Goal: Check status: Check status

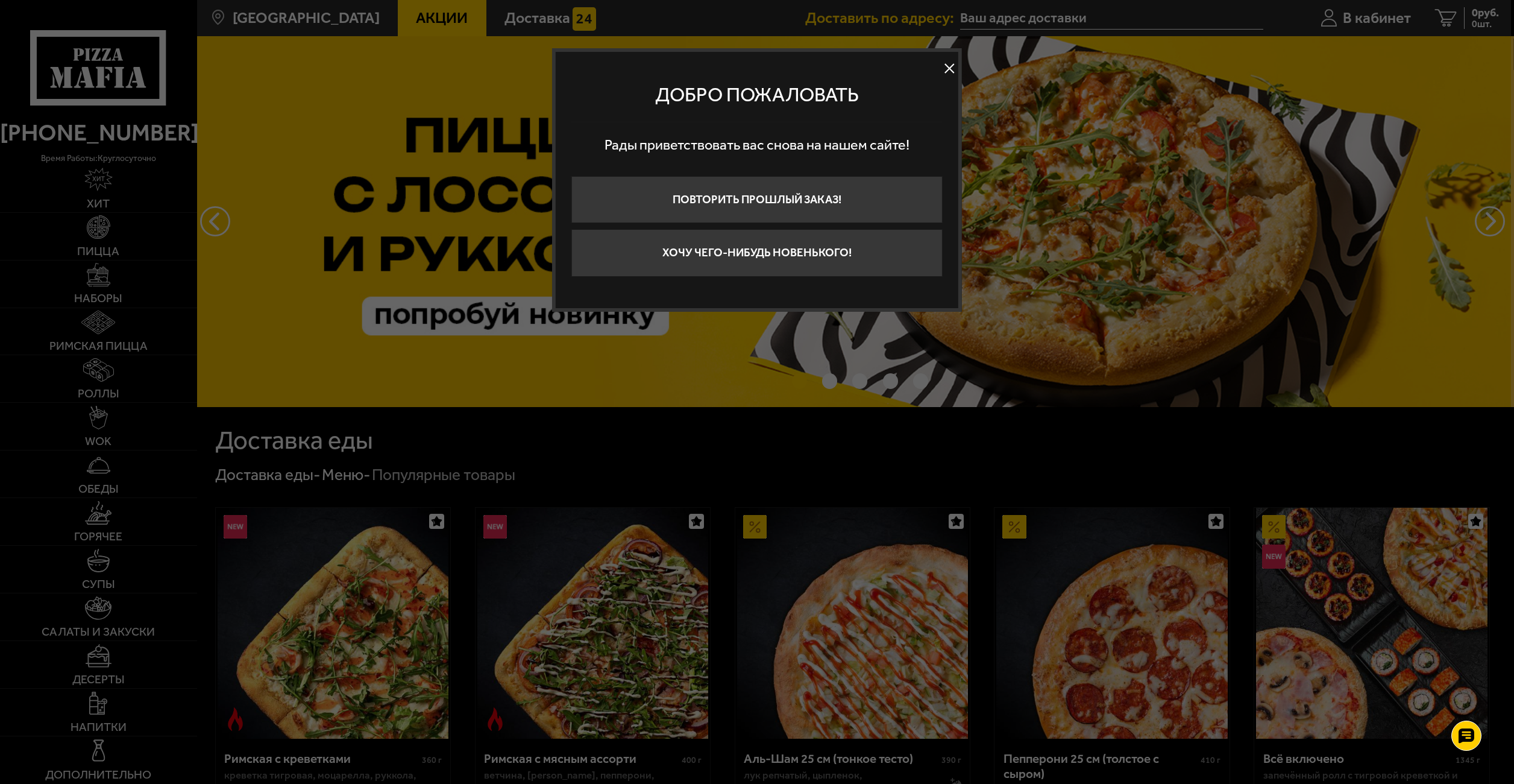
click at [944, 60] on button at bounding box center [950, 69] width 18 height 18
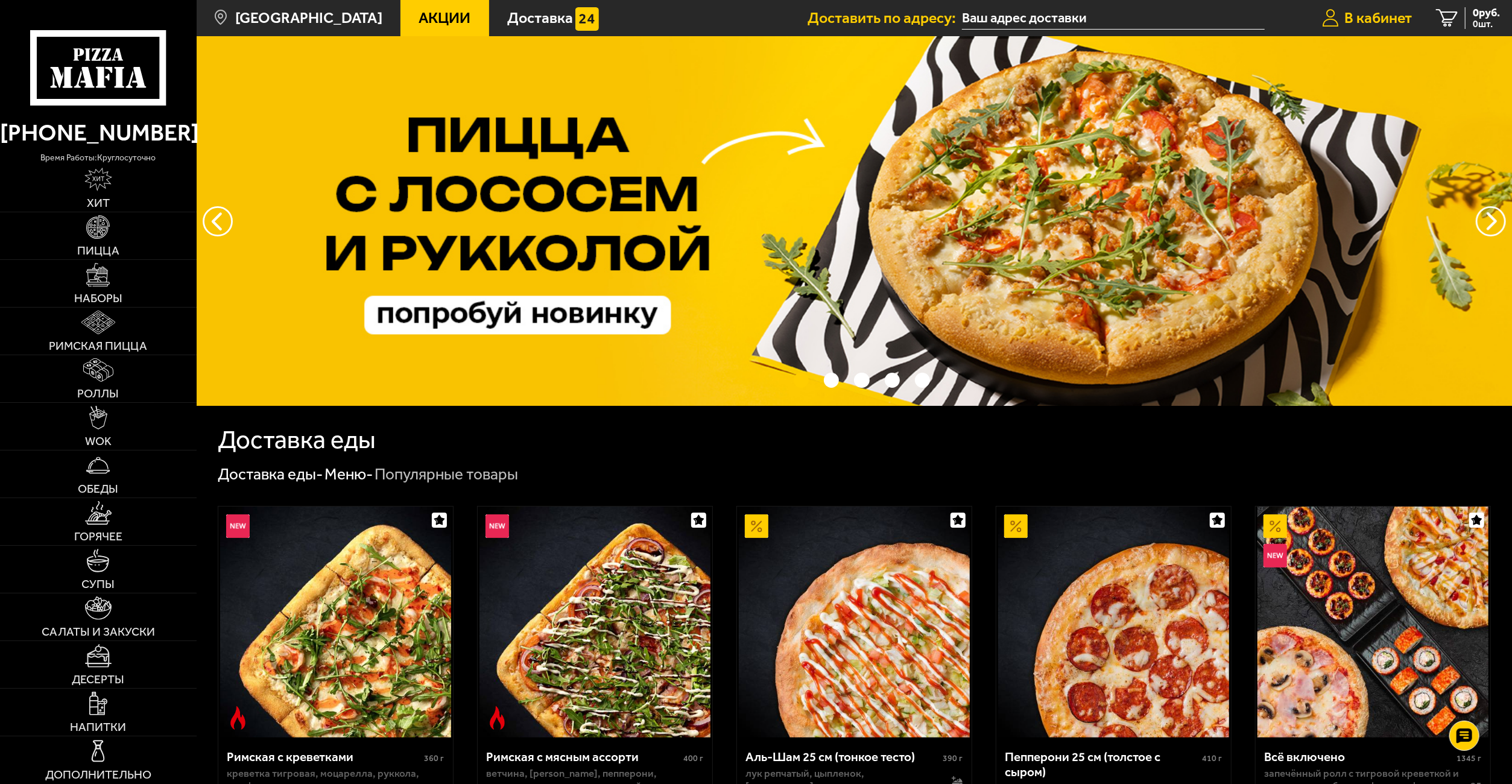
click at [1382, 17] on span "В кабинет" at bounding box center [1378, 18] width 67 height 15
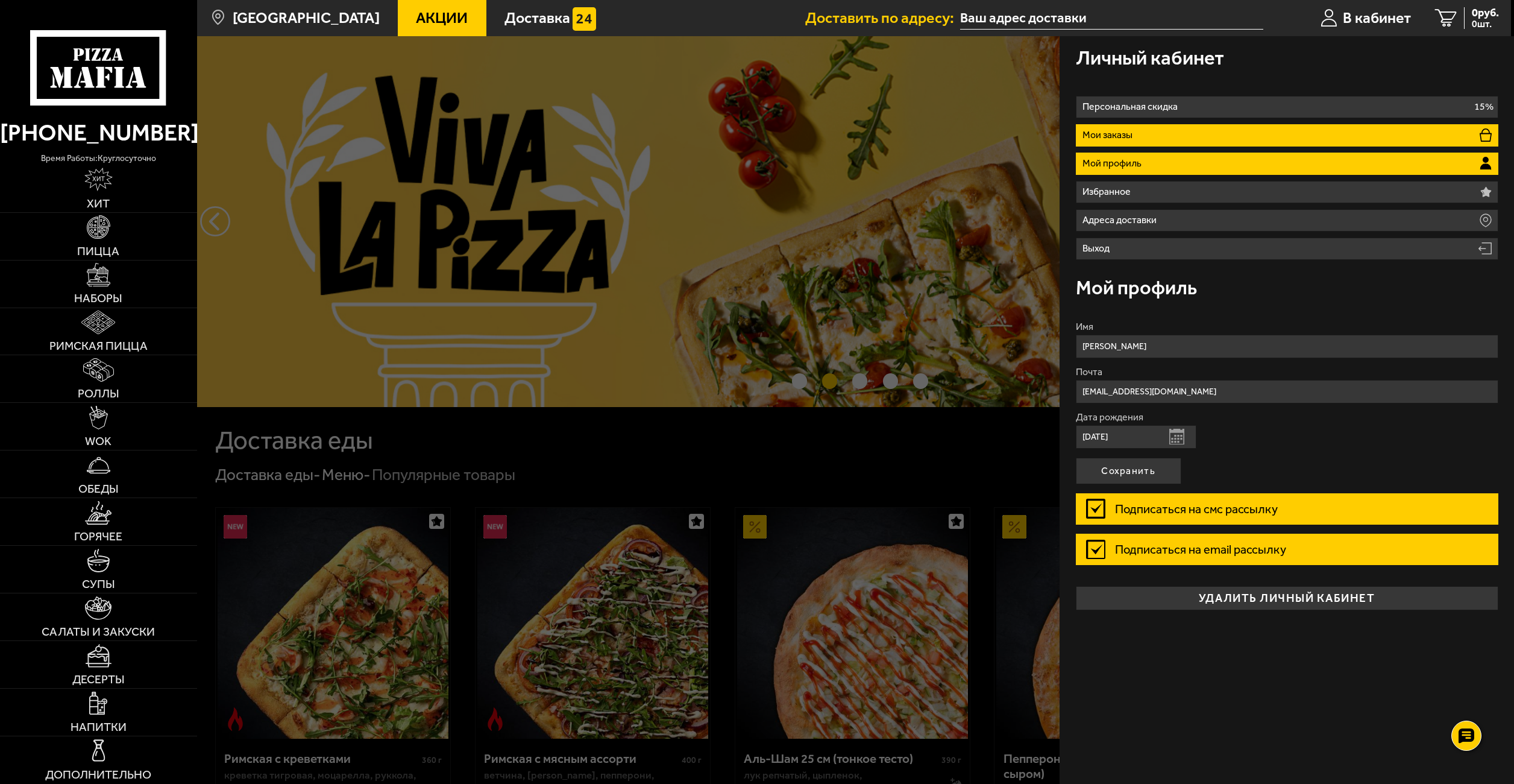
click at [1171, 141] on li "Мои заказы" at bounding box center [1287, 135] width 423 height 22
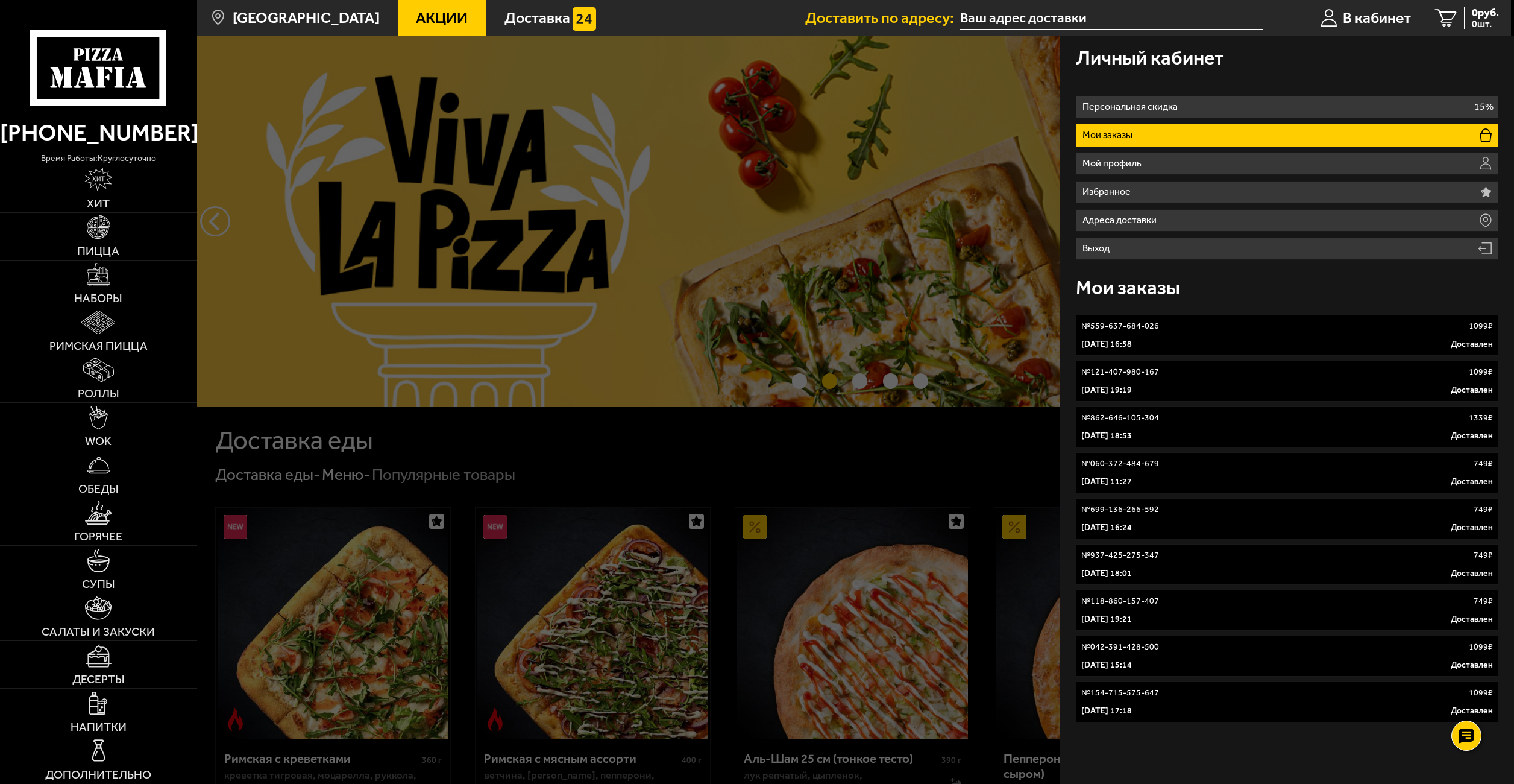
click at [1270, 342] on div "[DATE] 16:58 Доставлен" at bounding box center [1287, 344] width 412 height 12
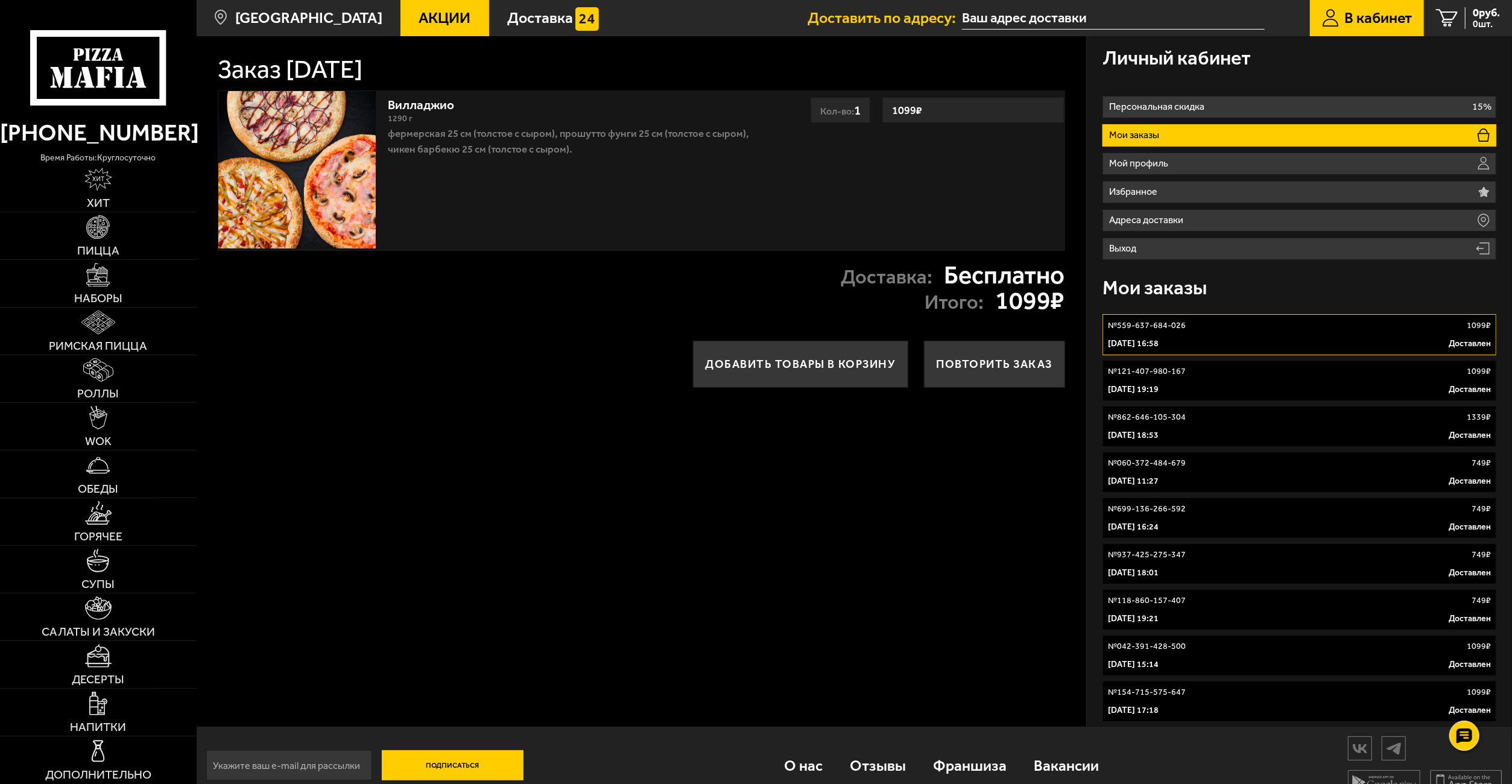
click at [1208, 420] on div "№ 862-646-105-304 1339 ₽" at bounding box center [1299, 417] width 383 height 12
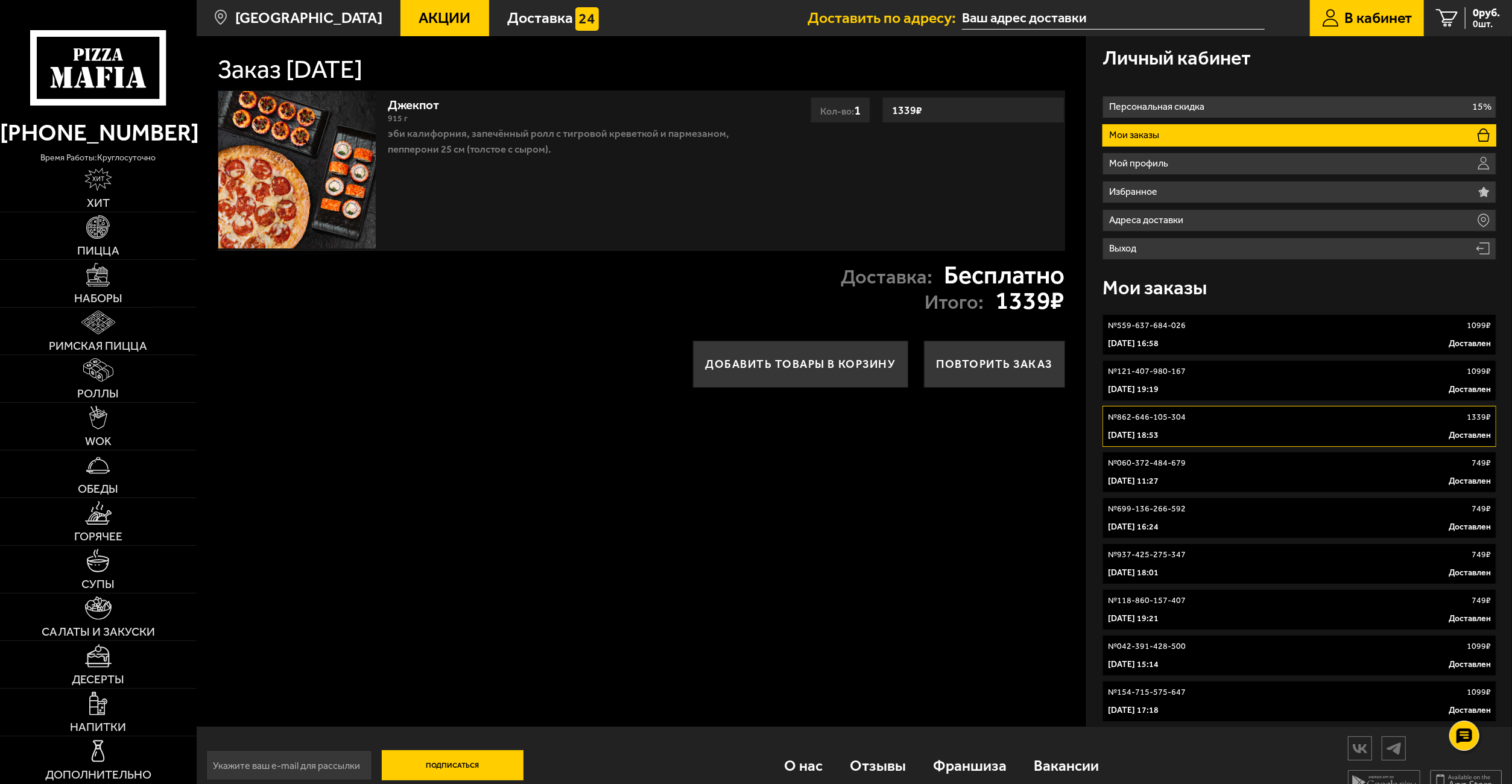
click at [1201, 378] on link "№ 121-407-980-167 1099 ₽ [DATE] 19:19 Доставлен" at bounding box center [1299, 380] width 393 height 41
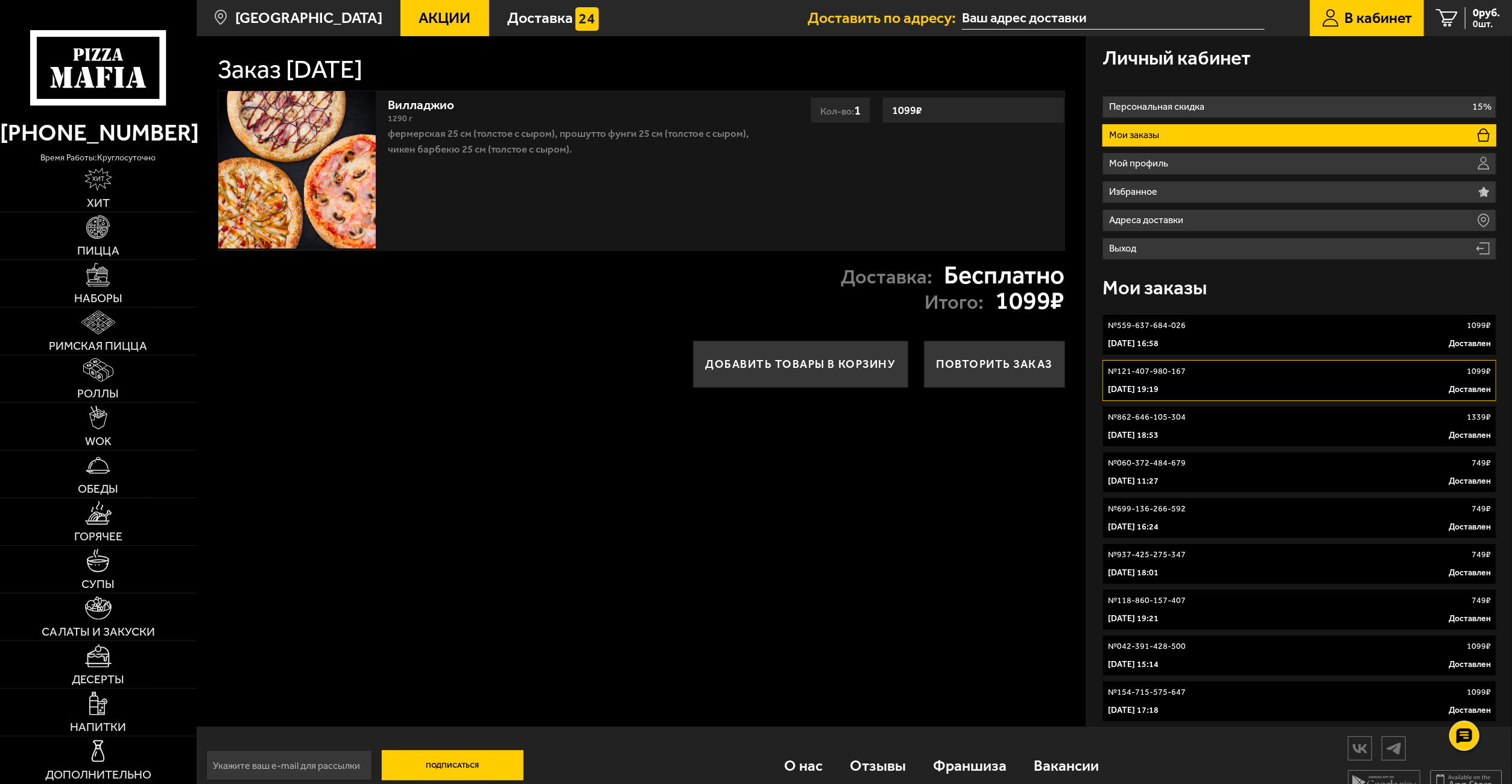
click at [1227, 341] on div "[DATE] 16:58 Доставлен" at bounding box center [1299, 343] width 383 height 12
click at [1219, 465] on div "№ 060-372-484-679 749 ₽" at bounding box center [1299, 463] width 383 height 12
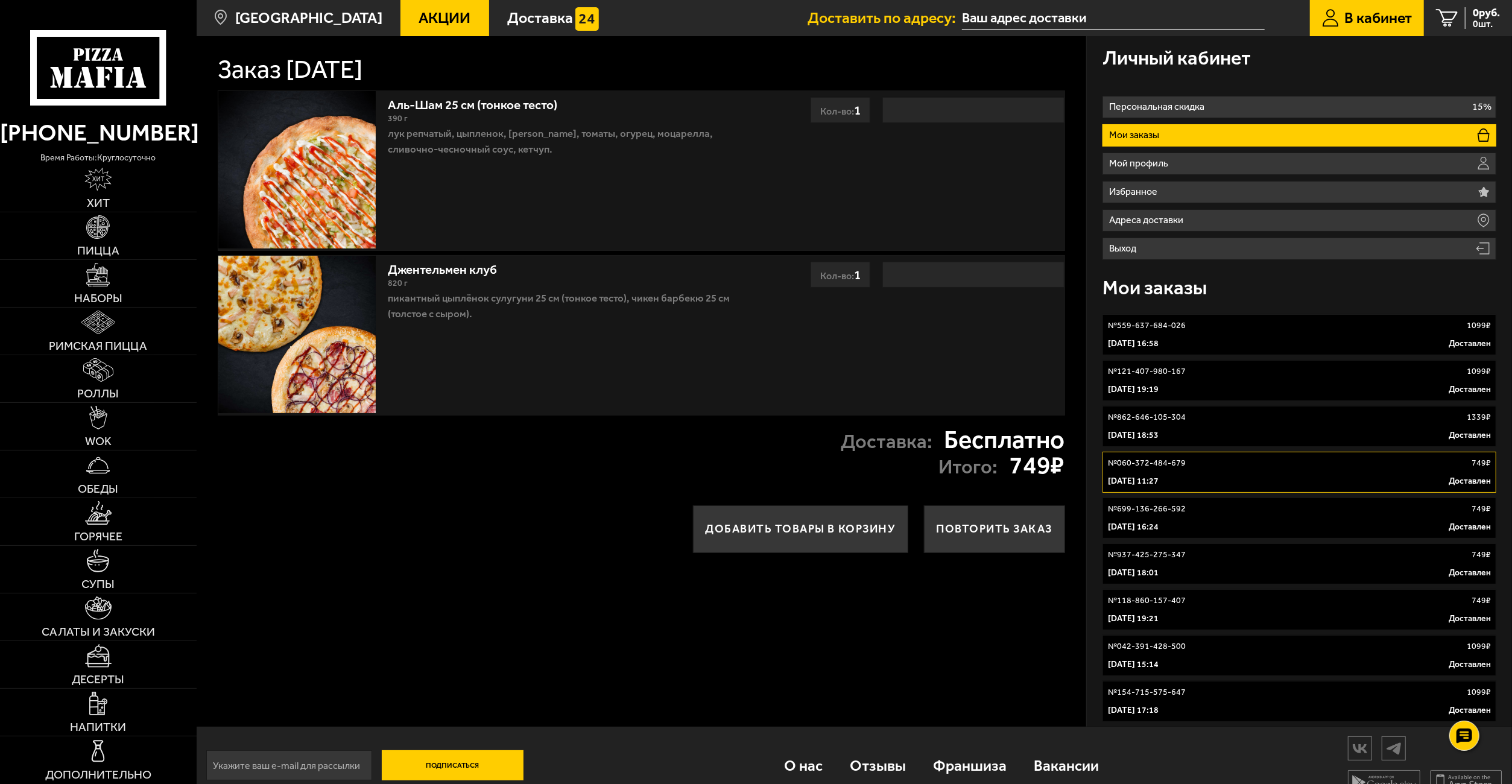
click at [1236, 521] on link "№ 699-136-266-592 749 ₽ [DATE] 16:24 Доставлен" at bounding box center [1299, 518] width 393 height 41
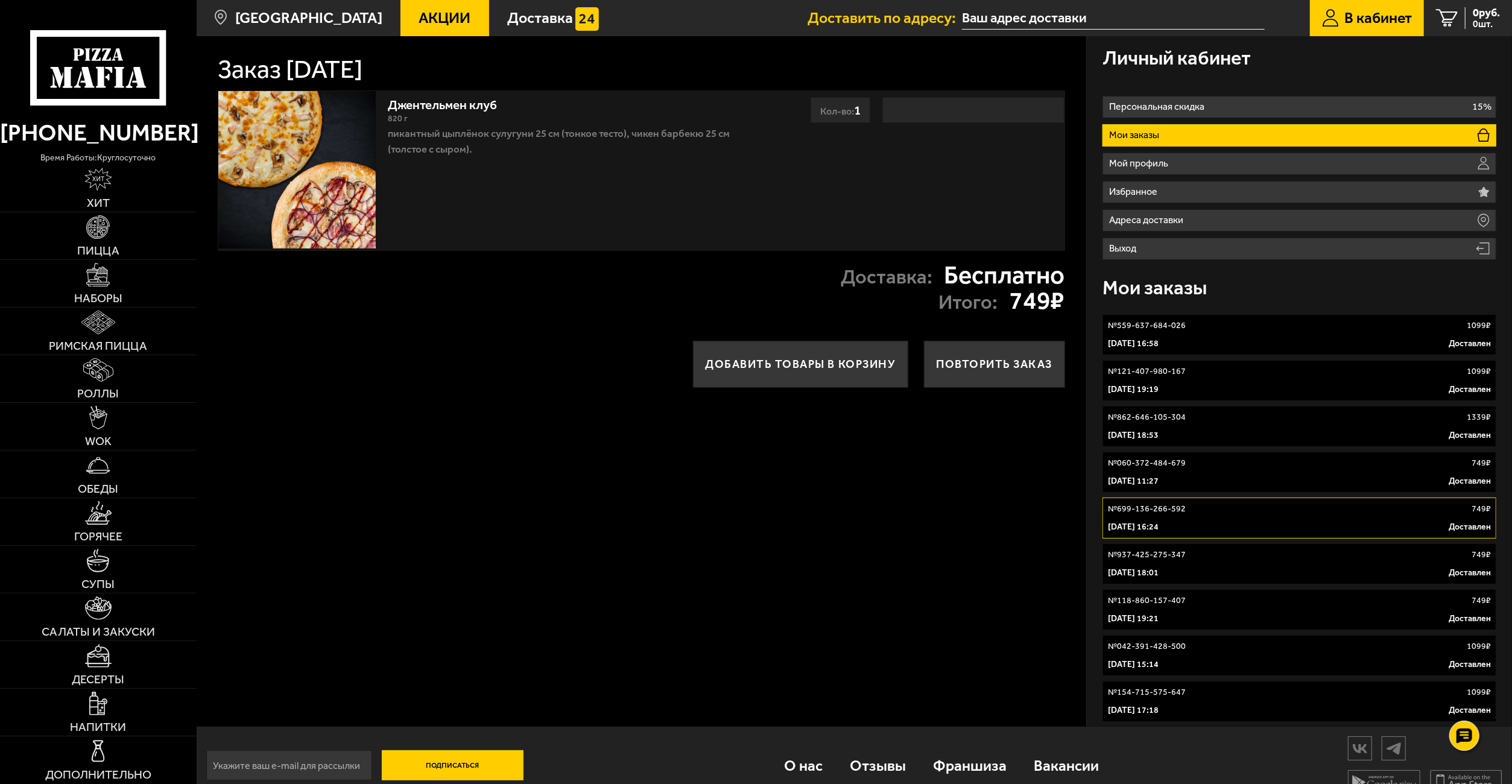
click at [1237, 570] on div "[DATE] 18:01 Доставлен" at bounding box center [1299, 573] width 383 height 12
click at [1224, 647] on div "№ 042-391-428-500 1099 ₽" at bounding box center [1299, 646] width 383 height 12
